Goal: Information Seeking & Learning: Check status

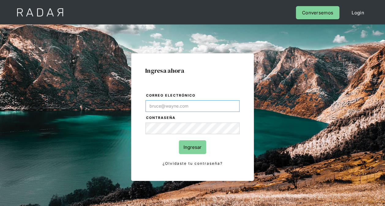
type input "[PERSON_NAME][EMAIL_ADDRESS][DOMAIN_NAME]"
click at [188, 149] on input "Ingresar" at bounding box center [192, 148] width 27 height 14
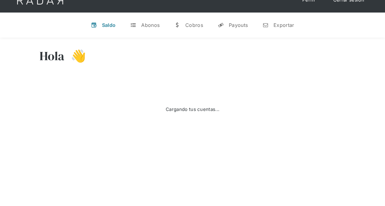
scroll to position [31, 0]
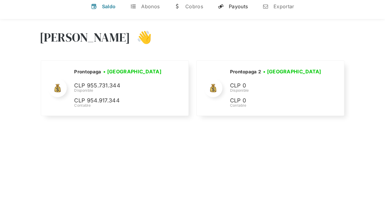
click at [227, 8] on link "y Payouts" at bounding box center [233, 6] width 40 height 16
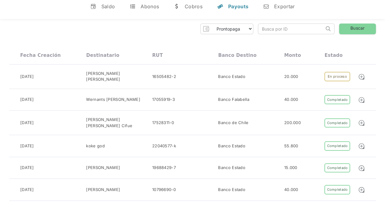
drag, startPoint x: 275, startPoint y: 34, endPoint x: 281, endPoint y: 29, distance: 6.9
click at [275, 34] on form "Search" at bounding box center [296, 29] width 77 height 11
click at [281, 29] on input "search" at bounding box center [291, 29] width 66 height 10
paste input "02db836b-cf2b-4fad-aab8-7d607318cd2f"
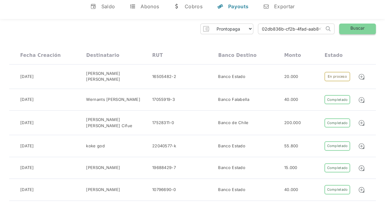
click at [360, 28] on link "Buscar" at bounding box center [357, 29] width 37 height 11
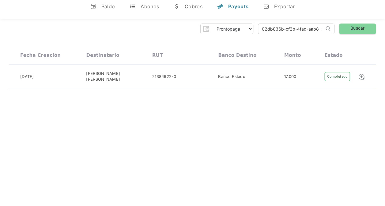
click at [288, 27] on input "02db836b-cf2b-4fad-aab8-7d607318cd2f" at bounding box center [291, 29] width 66 height 10
paste input "19b4828-9855-49cd-acdf-6895297eaf2c"
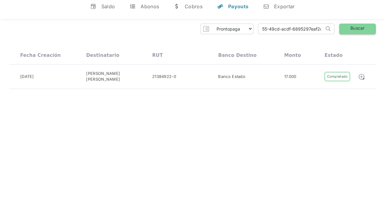
click at [364, 28] on link "Buscar" at bounding box center [357, 29] width 37 height 11
click at [276, 32] on input "019b4828-9855-49cd-acdf-6895297eaf2c" at bounding box center [291, 29] width 66 height 10
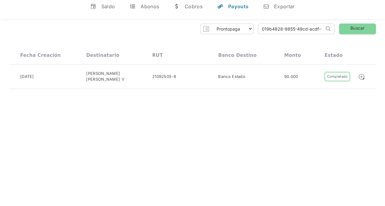
paste input "8559f917-22f5-419b-b60c-3194f3d8a03e"
type input "8559f917-22f5-419b-b60c-3194f3d8a03e"
click at [349, 31] on link "Buscar" at bounding box center [357, 29] width 37 height 11
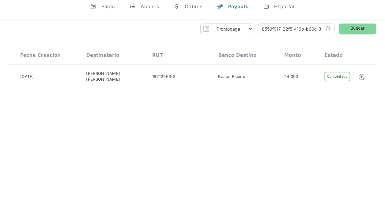
click at [287, 31] on input "8559f917-22f5-419b-b60c-3194f3d8a03e" at bounding box center [291, 29] width 66 height 10
paste input "02db836b-cf2b-4fad-aab8-7d607318cd2f"
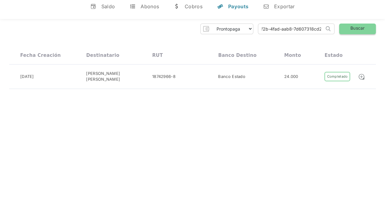
click at [358, 32] on link "Buscar" at bounding box center [357, 29] width 37 height 11
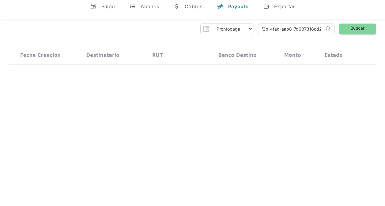
scroll to position [0, 0]
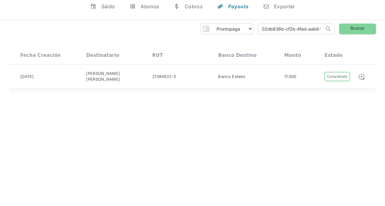
click at [156, 77] on div "21384922-0" at bounding box center [164, 77] width 24 height 6
click at [304, 29] on input "02db836b-cf2b-4fad-aab8-7d607318cd2f" at bounding box center [291, 29] width 66 height 10
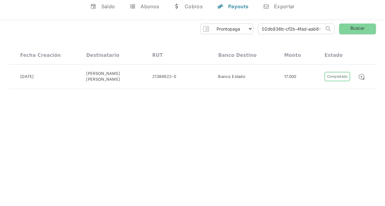
paste input "b7416c20-6add-4809-83e2-f699cd22699e"
click at [360, 33] on link "Buscar" at bounding box center [357, 29] width 37 height 11
click at [243, 80] on div "01-10-2025 Anai Reyes Vidal 21384922-0 Banco Estado 17.000 Completado Pendiente…" at bounding box center [192, 76] width 367 height 22
click at [294, 25] on input "b7416c20-6add-4809-83e2-f699cd22699e" at bounding box center [291, 29] width 66 height 10
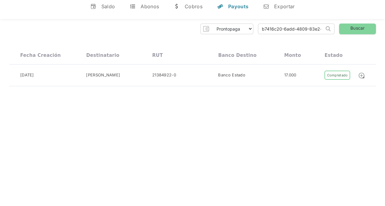
click at [294, 25] on input "b7416c20-6add-4809-83e2-f699cd22699e" at bounding box center [291, 29] width 66 height 10
paste input "02db836b-cf2b-4fad-aab8-7d607318cd2f"
click at [345, 28] on link "Buscar" at bounding box center [357, 29] width 37 height 11
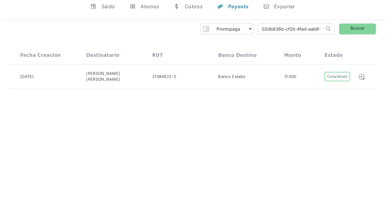
click at [288, 29] on input "02db836b-cf2b-4fad-aab8-7d607318cd2f" at bounding box center [291, 29] width 66 height 10
paste input "19b4828-9855-49cd-acdf-6895297eaf2c"
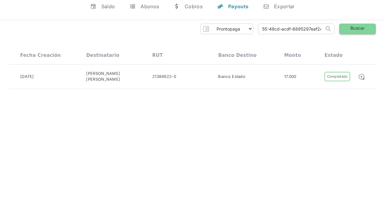
click at [350, 32] on link "Buscar" at bounding box center [357, 29] width 37 height 11
click at [272, 77] on div "Banco Estado" at bounding box center [251, 77] width 66 height 12
click at [296, 30] on input "019b4828-9855-49cd-acdf-6895297eaf2c" at bounding box center [291, 29] width 66 height 10
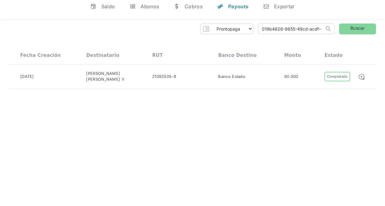
click at [296, 30] on input "019b4828-9855-49cd-acdf-6895297eaf2c" at bounding box center [291, 29] width 66 height 10
paste input "173e9fb7-033a-4316-850d-14a5610bc3bd"
click at [347, 31] on link "Buscar" at bounding box center [357, 29] width 37 height 11
click at [169, 77] on div "21092505-8" at bounding box center [164, 77] width 24 height 6
click at [296, 29] on input "173e9fb7-033a-4316-850d-14a5610bc3bd" at bounding box center [291, 29] width 66 height 10
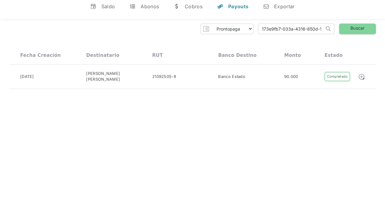
click at [296, 29] on input "173e9fb7-033a-4316-850d-14a5610bc3bd" at bounding box center [291, 29] width 66 height 10
paste input "8559f917-22f5-419b-b60c-3194f3d8a03e"
click at [373, 29] on link "Buscar" at bounding box center [357, 29] width 37 height 11
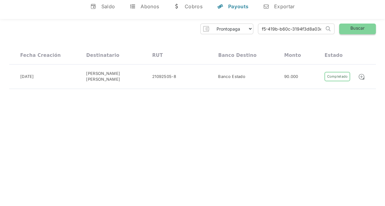
scroll to position [0, 0]
click at [173, 85] on div "08-10-2025 Edward Joel Vasquez Rivera Vasquez Rive 18742966-8 Banco Estado 24.0…" at bounding box center [192, 77] width 367 height 24
click at [283, 26] on input "8559f917-22f5-419b-b60c-3194f3d8a03e" at bounding box center [291, 29] width 66 height 10
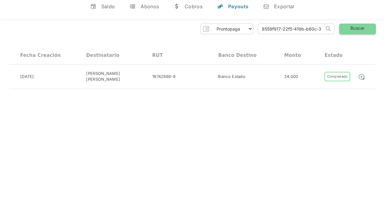
paste input "019b4828-9855-49cd-acdf-6895297eaf2c"
click at [365, 26] on link "Buscar" at bounding box center [357, 29] width 37 height 11
click at [291, 27] on input "019b4828-9855-49cd-acdf-6895297eaf2c" at bounding box center [291, 29] width 66 height 10
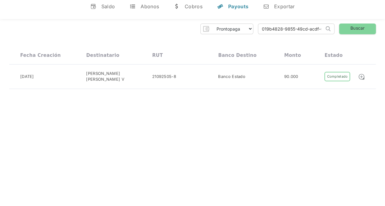
click at [291, 27] on input "019b4828-9855-49cd-acdf-6895297eaf2c" at bounding box center [291, 29] width 66 height 10
paste input "8559f917-22f5-419b-b60c-3194f3d8a03e"
type input "8559f917-22f5-419b-b60c-3194f3d8a03e"
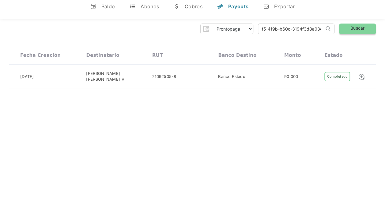
click at [366, 31] on link "Buscar" at bounding box center [357, 29] width 37 height 11
click at [177, 93] on div "Prontopaga Prontopaga 2 Thank you! Your submission has been received! Oops! Som…" at bounding box center [192, 56] width 385 height 75
click at [177, 89] on div "Prontopaga Prontopaga 2 Thank you! Your submission has been received! Oops! Som…" at bounding box center [192, 56] width 385 height 75
click at [172, 82] on div "18742966-8" at bounding box center [185, 77] width 66 height 12
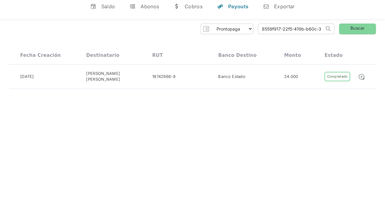
click at [309, 28] on input "8559f917-22f5-419b-b60c-3194f3d8a03e" at bounding box center [291, 29] width 66 height 10
paste input "179896ca-8381-4a6e-b6ea-a10a14e6ec5c"
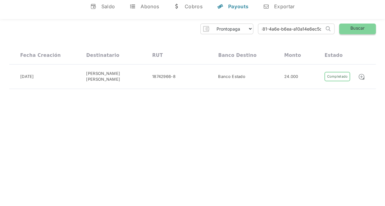
type input "179896ca-8381-4a6e-b6ea-a10a14e6ec5c"
click at [364, 29] on link "Buscar" at bounding box center [357, 29] width 37 height 11
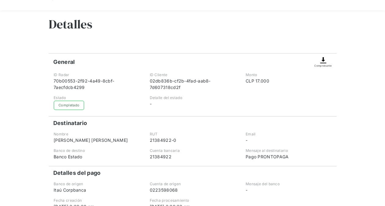
scroll to position [61, 0]
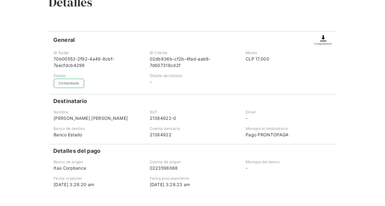
click at [160, 119] on div "21384922-0" at bounding box center [192, 118] width 86 height 6
copy div "21384922-0"
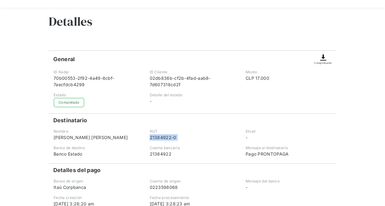
scroll to position [30, 0]
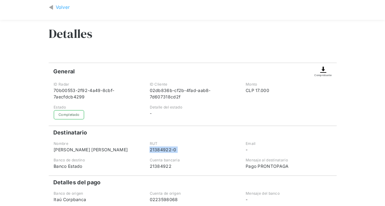
click at [56, 7] on div "Volver" at bounding box center [63, 7] width 14 height 7
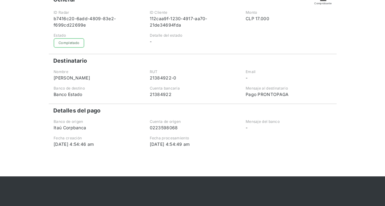
scroll to position [152, 0]
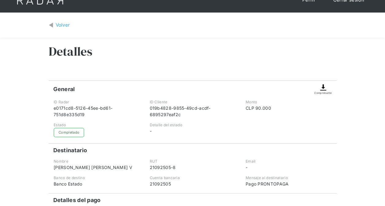
scroll to position [31, 0]
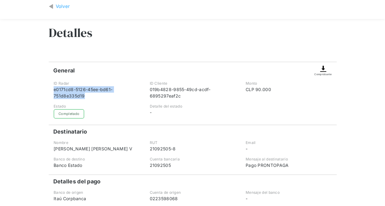
drag, startPoint x: 93, startPoint y: 97, endPoint x: 43, endPoint y: 88, distance: 51.4
click at [43, 88] on div "Volver Detalles General Comprobante ID Radar e0171cd8-5126-45ee-bd61-751d8e335d…" at bounding box center [192, 121] width 385 height 254
copy div "e0171cd8-5126-45ee-bd61-751d8e335d19"
click at [153, 146] on div "21092505-8" at bounding box center [192, 149] width 86 height 6
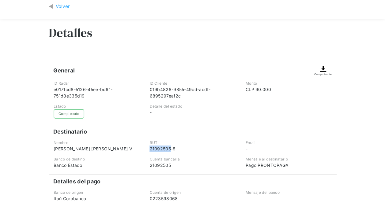
click at [156, 148] on div "21092505-8" at bounding box center [192, 149] width 86 height 6
copy div "21092505-8"
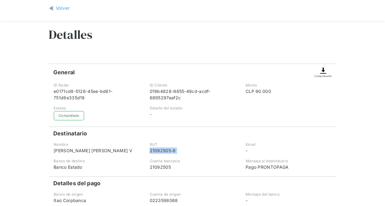
scroll to position [0, 0]
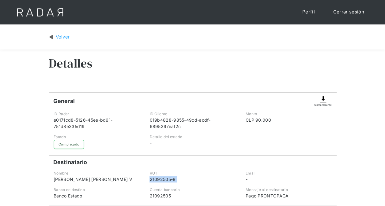
click at [51, 34] on img at bounding box center [51, 37] width 5 height 7
click at [55, 36] on link "Volver" at bounding box center [59, 37] width 21 height 7
click at [73, 67] on h3 "Detalles" at bounding box center [70, 63] width 43 height 15
click at [61, 36] on div "Volver" at bounding box center [63, 37] width 14 height 7
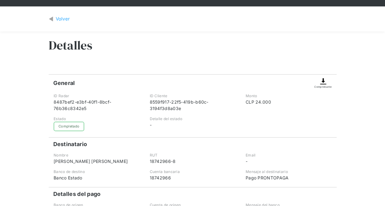
scroll to position [31, 0]
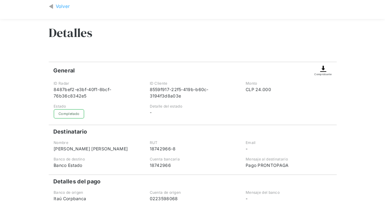
click at [157, 148] on div "18742966-8" at bounding box center [192, 149] width 86 height 6
copy div "18742966-8"
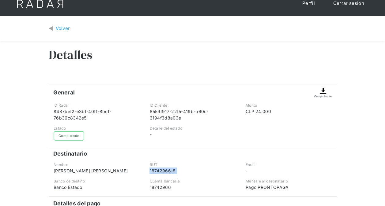
scroll to position [0, 0]
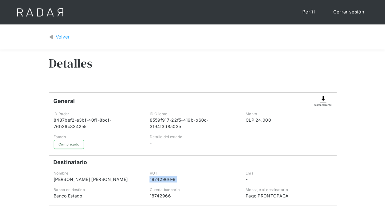
copy div "18742966-8"
click at [63, 43] on div "Volver" at bounding box center [193, 37] width 288 height 16
click at [63, 42] on div "Volver" at bounding box center [193, 37] width 288 height 16
click at [63, 40] on div "Volver" at bounding box center [63, 37] width 14 height 7
